Goal: Information Seeking & Learning: Check status

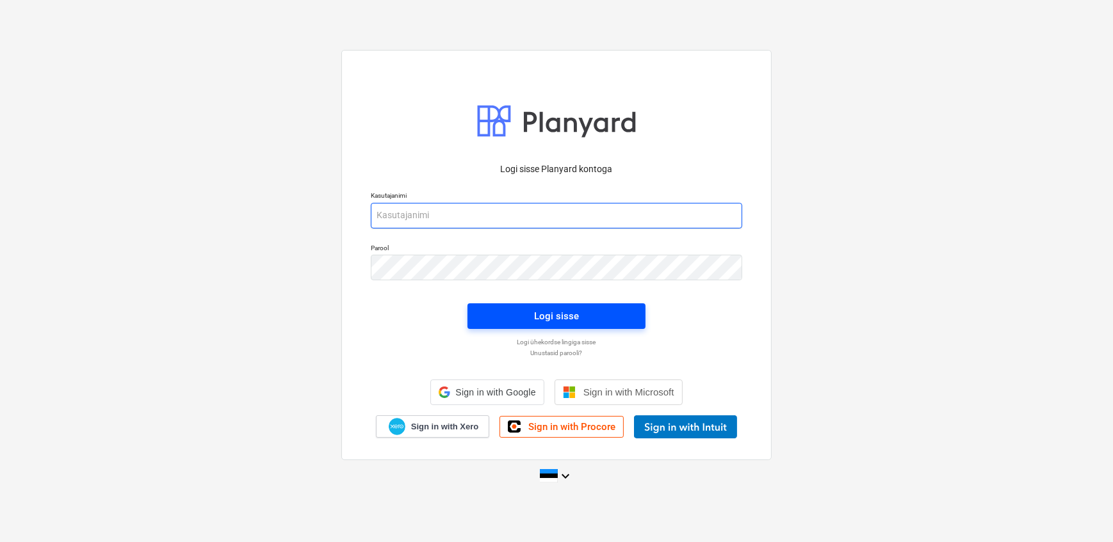
type input "[EMAIL_ADDRESS][DOMAIN_NAME]"
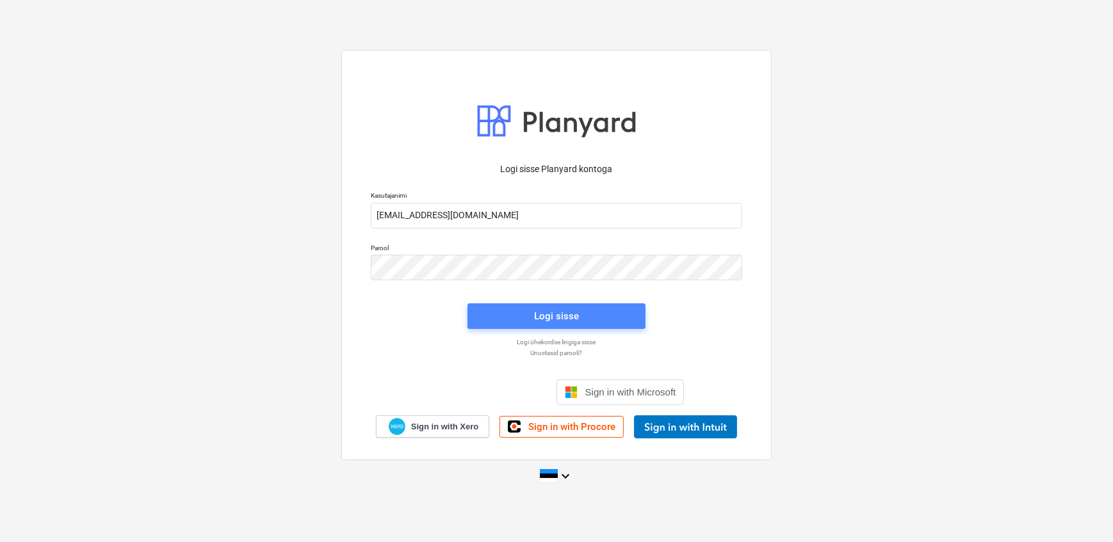
click at [525, 311] on span "Logi sisse" at bounding box center [556, 316] width 147 height 17
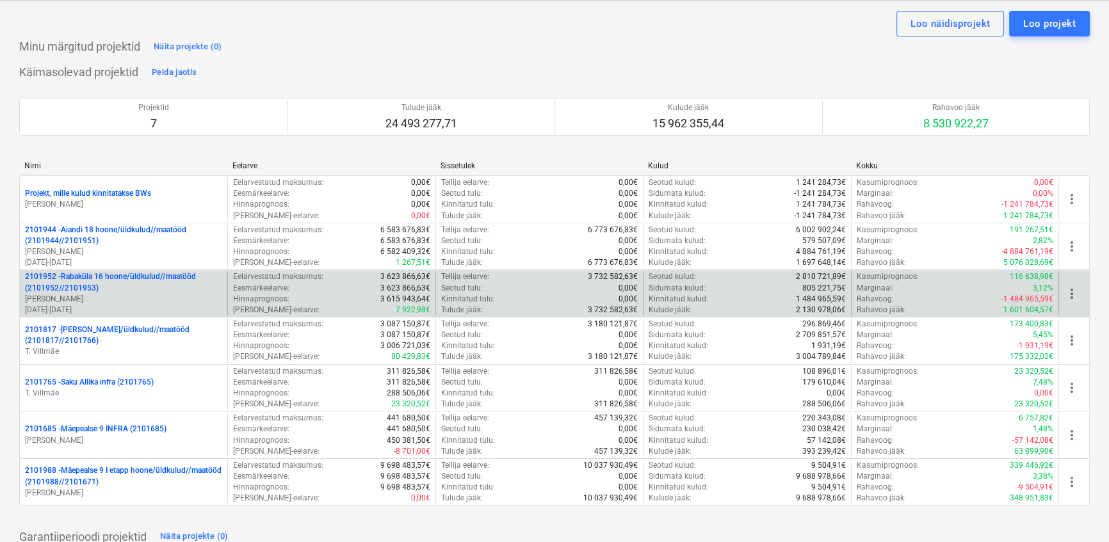
scroll to position [58, 0]
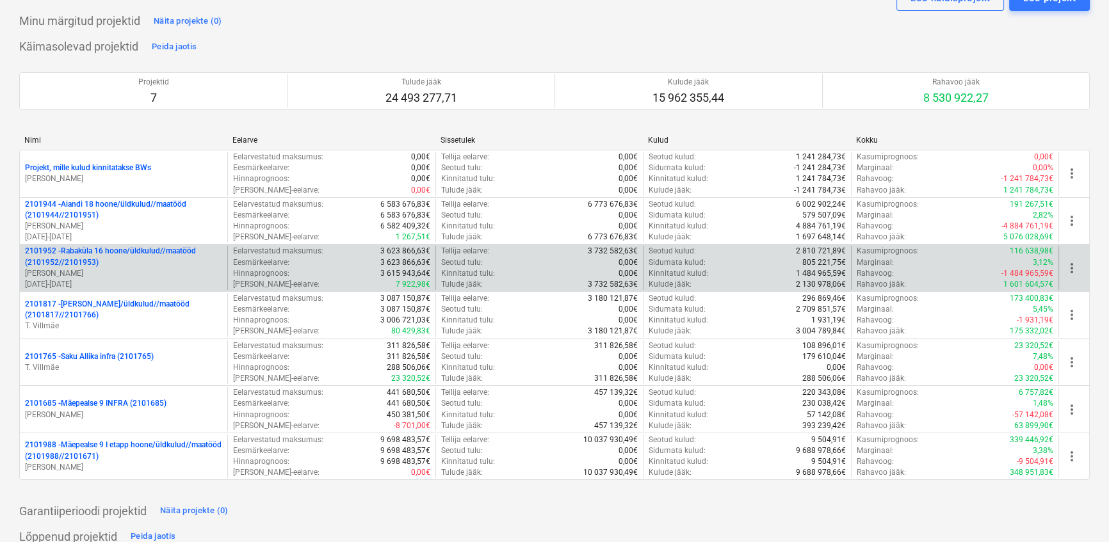
click at [79, 264] on p "2101952 - [GEOGRAPHIC_DATA] 16 hoone/üldkulud//maatööd (2101952//2101953)" at bounding box center [123, 257] width 197 height 22
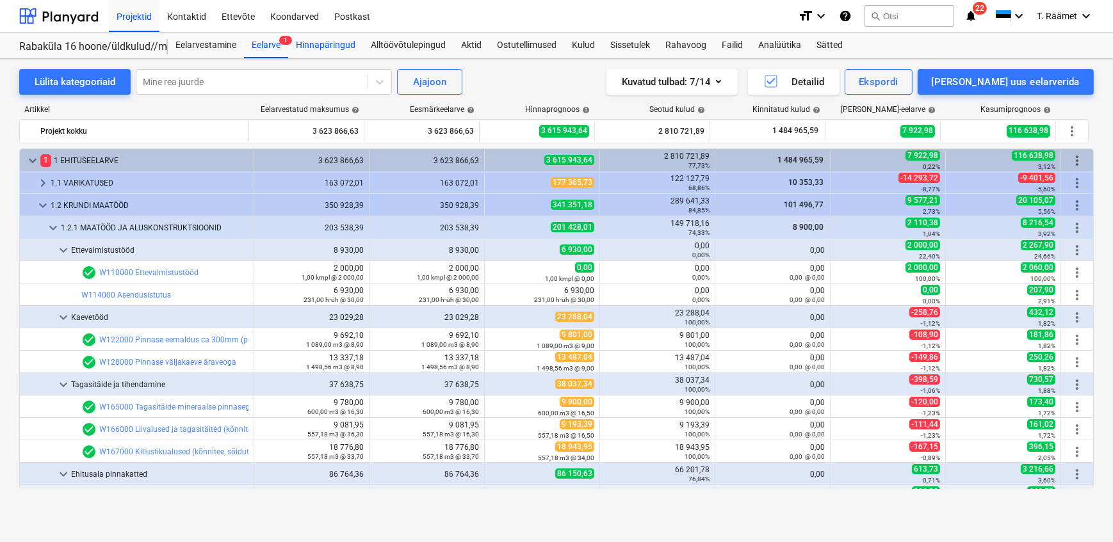
click at [326, 45] on div "Hinnapäringud" at bounding box center [325, 46] width 75 height 26
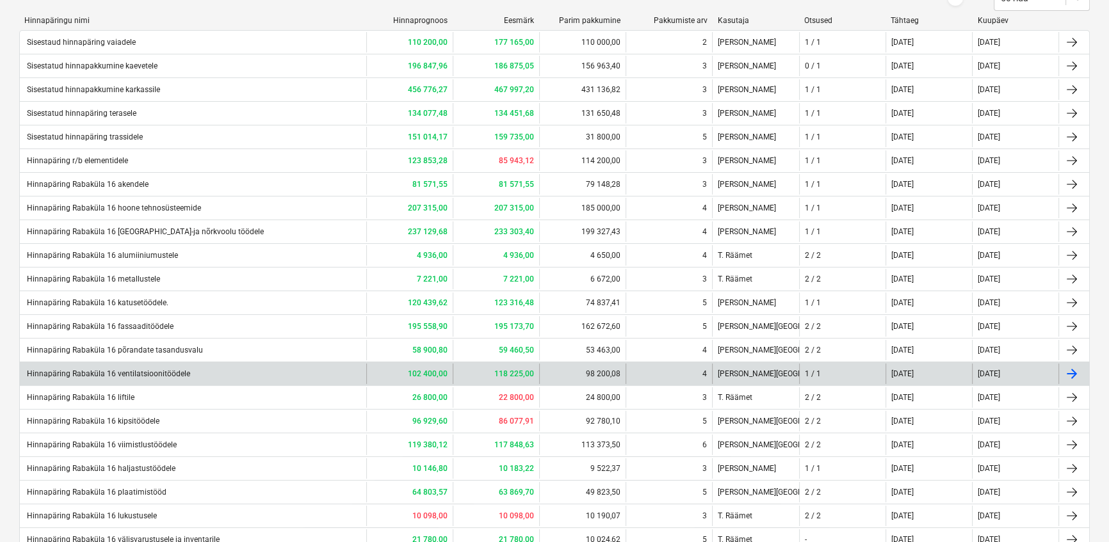
scroll to position [200, 0]
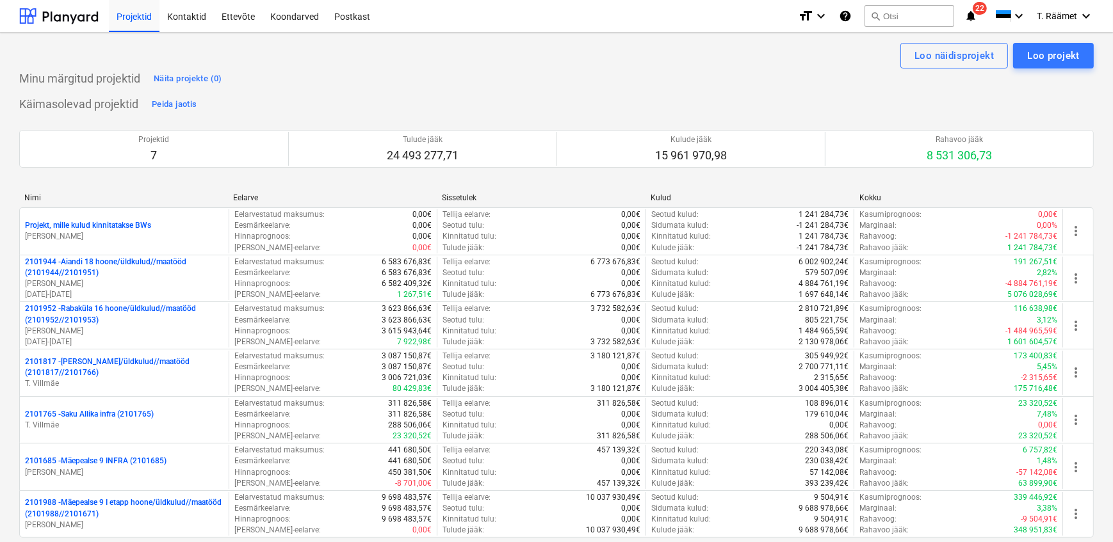
scroll to position [105, 0]
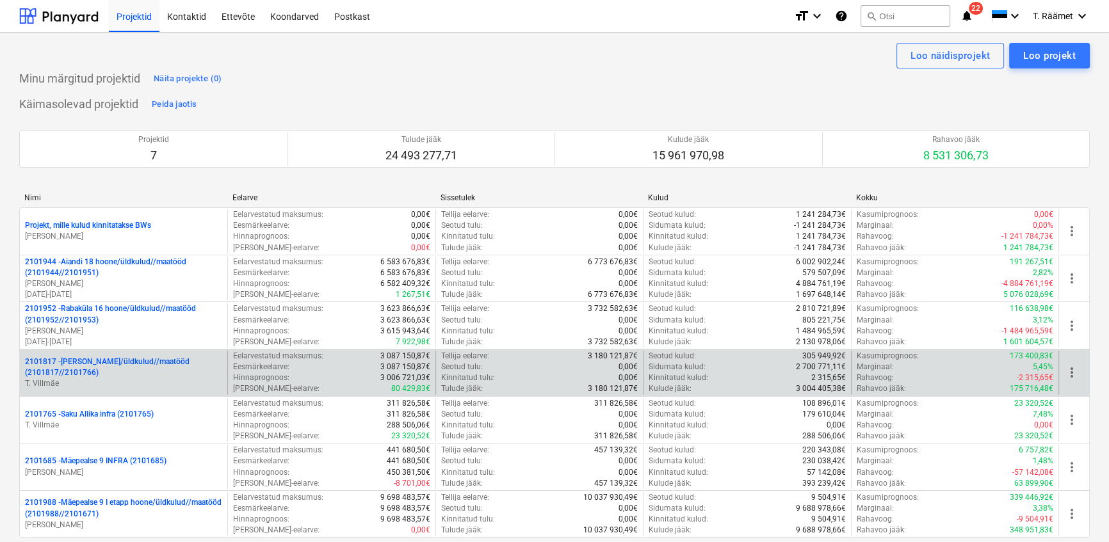
click at [123, 365] on p "2101817 - Saku I hoone/üldkulud//maatööd (2101817//2101766)" at bounding box center [123, 368] width 197 height 22
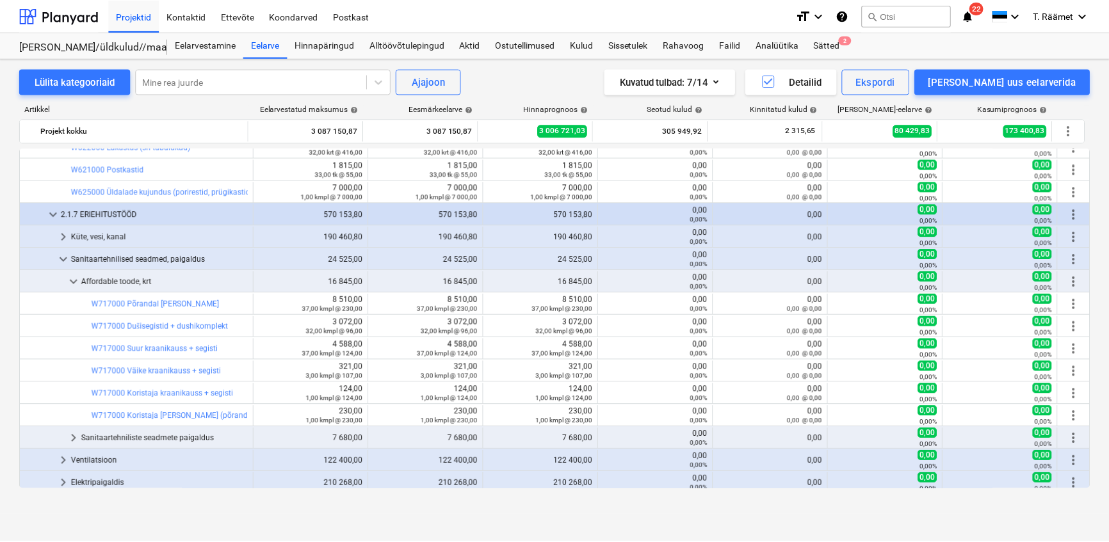
scroll to position [681, 0]
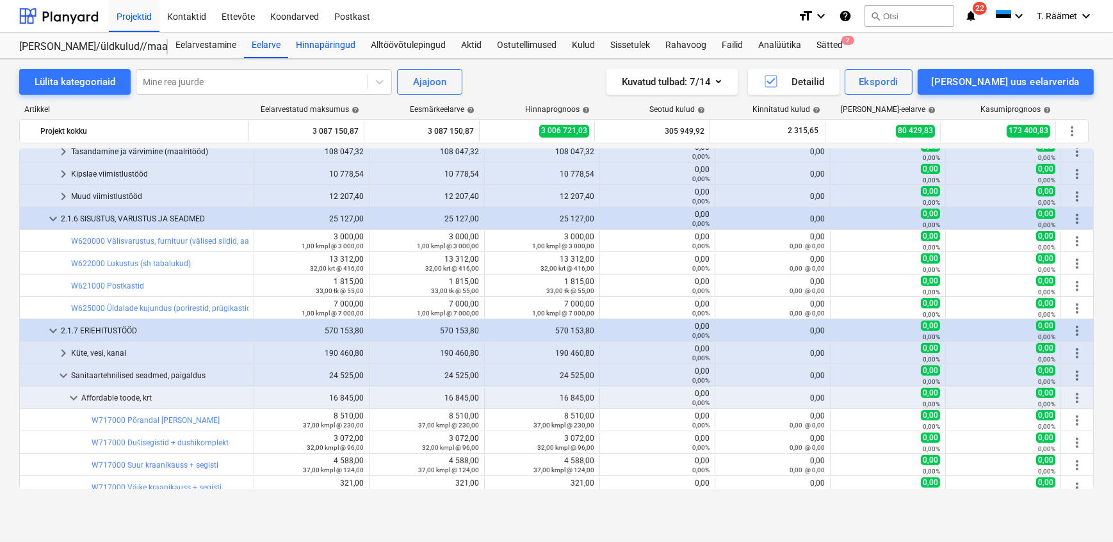
click at [328, 45] on div "Hinnapäringud" at bounding box center [325, 46] width 75 height 26
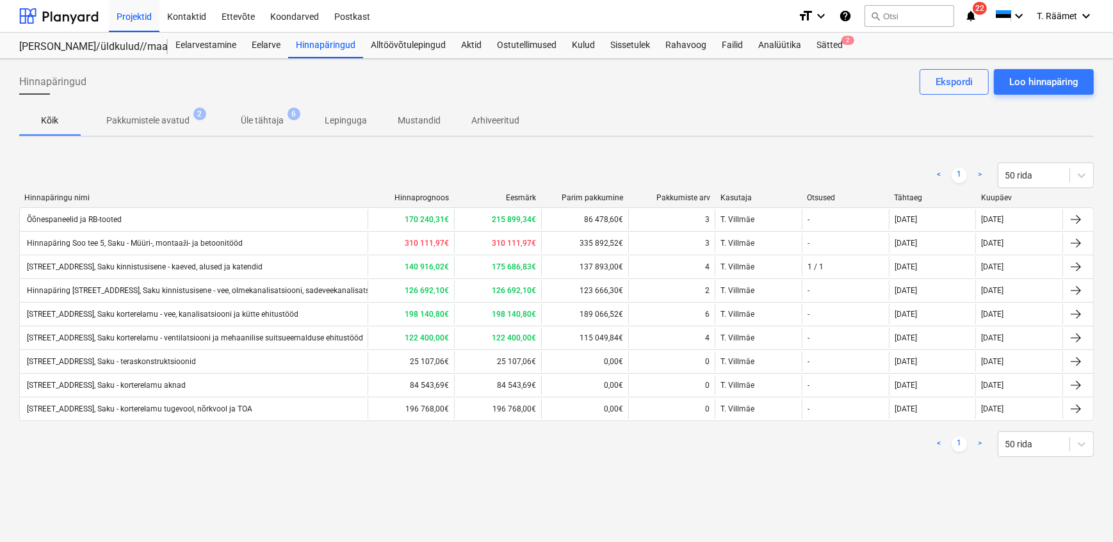
click at [286, 383] on div "Hinnapäring Soo tee 5, Saku - korterelamu aknad" at bounding box center [194, 385] width 348 height 20
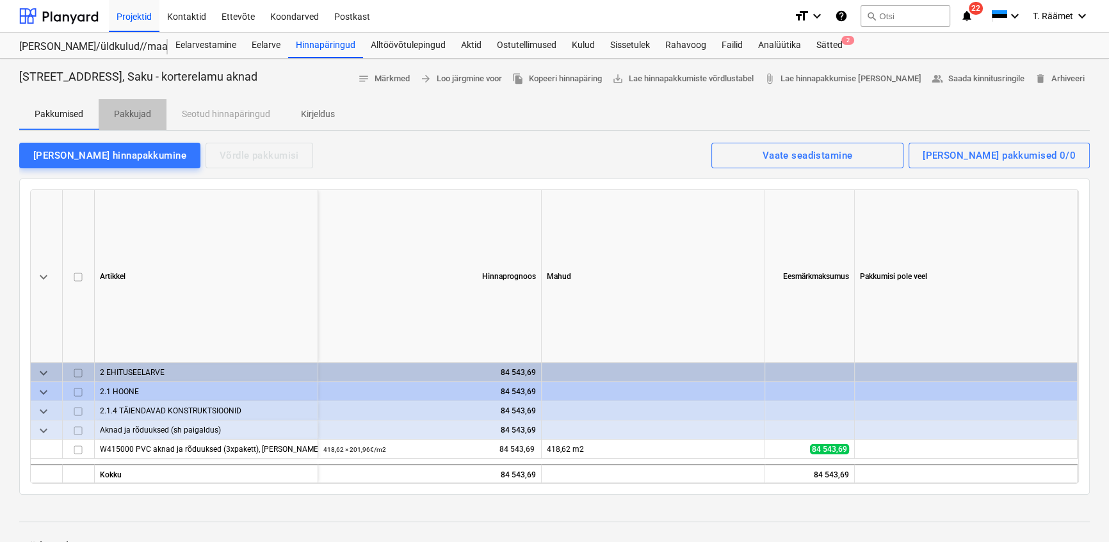
click at [122, 113] on p "Pakkujad" at bounding box center [132, 114] width 37 height 13
